Goal: Navigation & Orientation: Find specific page/section

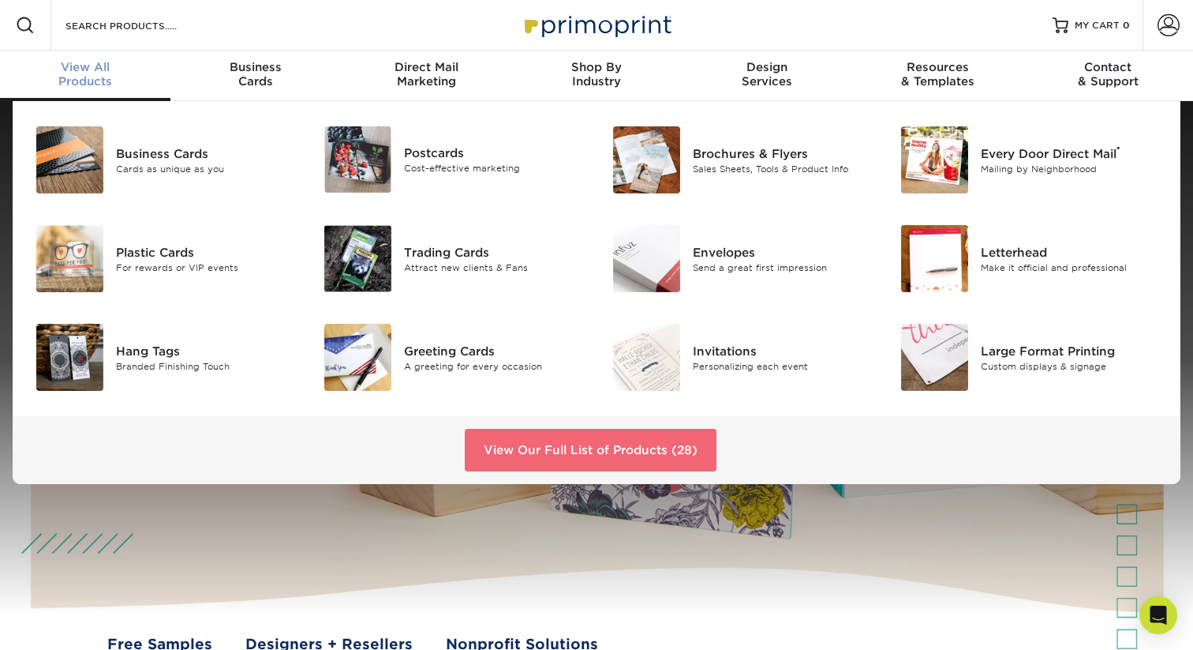
click at [565, 447] on link "View Our Full List of Products (28)" at bounding box center [591, 450] width 252 height 43
